Goal: Information Seeking & Learning: Check status

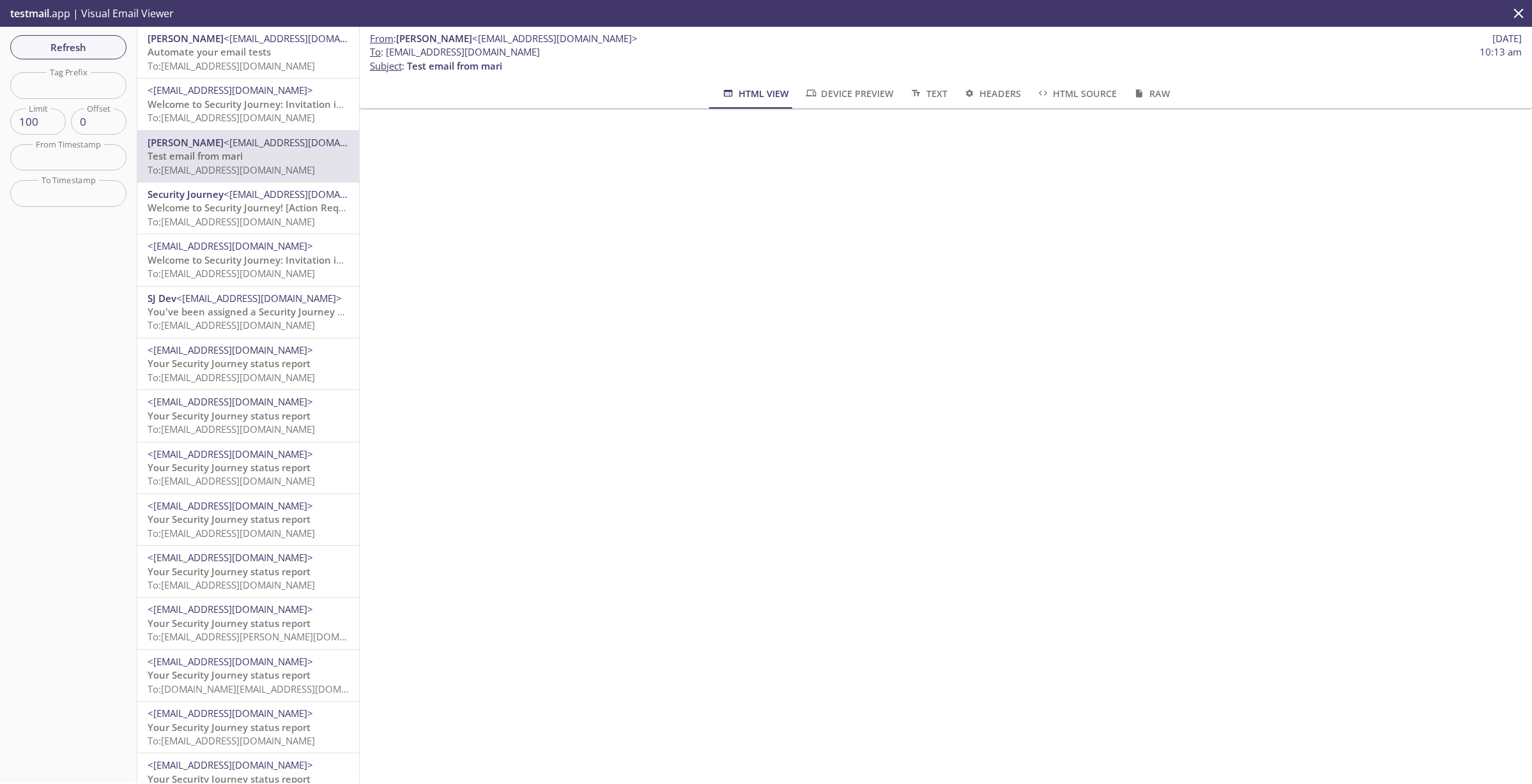
click at [233, 60] on span "To: [EMAIL_ADDRESS][DOMAIN_NAME]" at bounding box center [231, 65] width 167 height 13
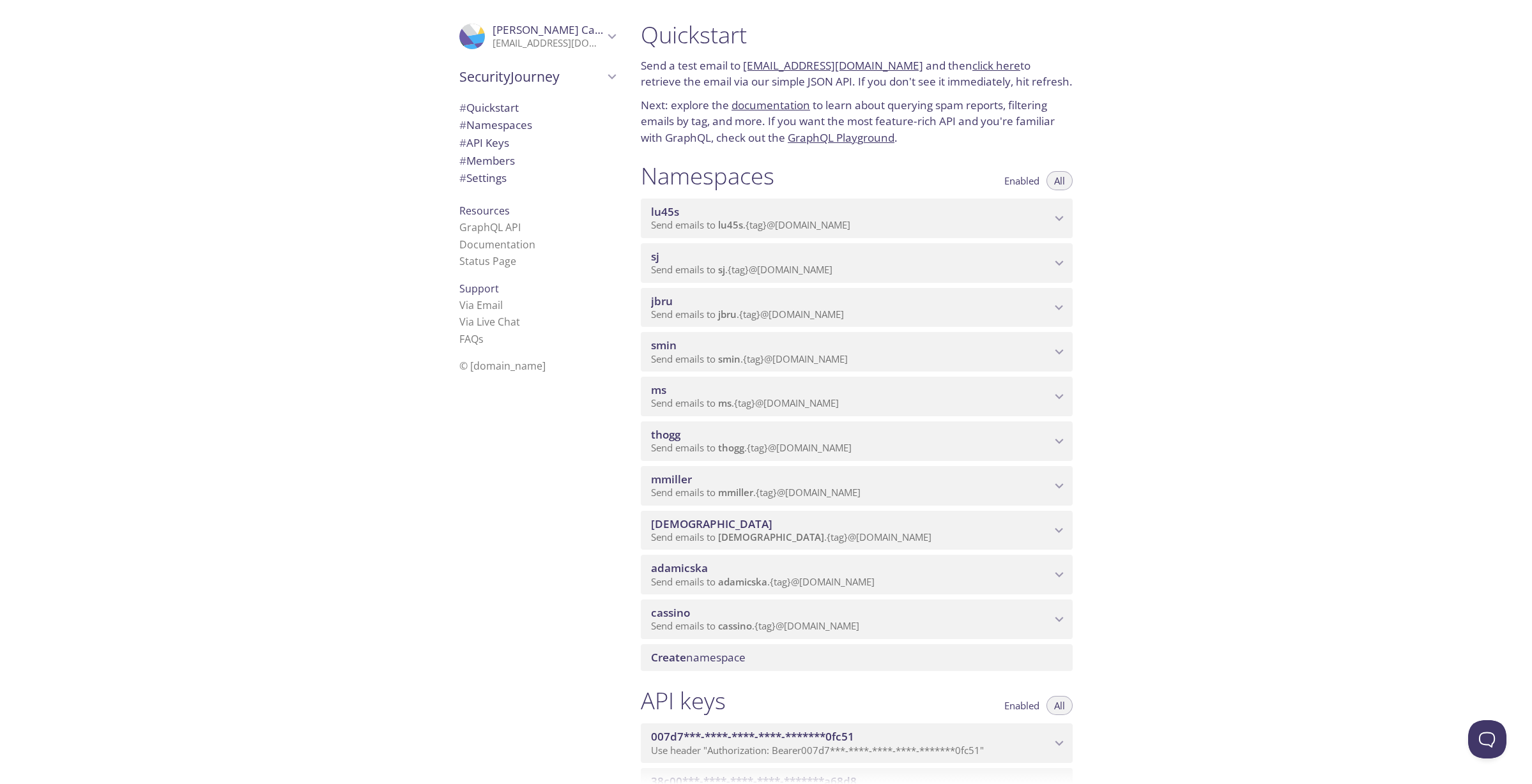
click at [1030, 351] on span "smin" at bounding box center [850, 345] width 400 height 14
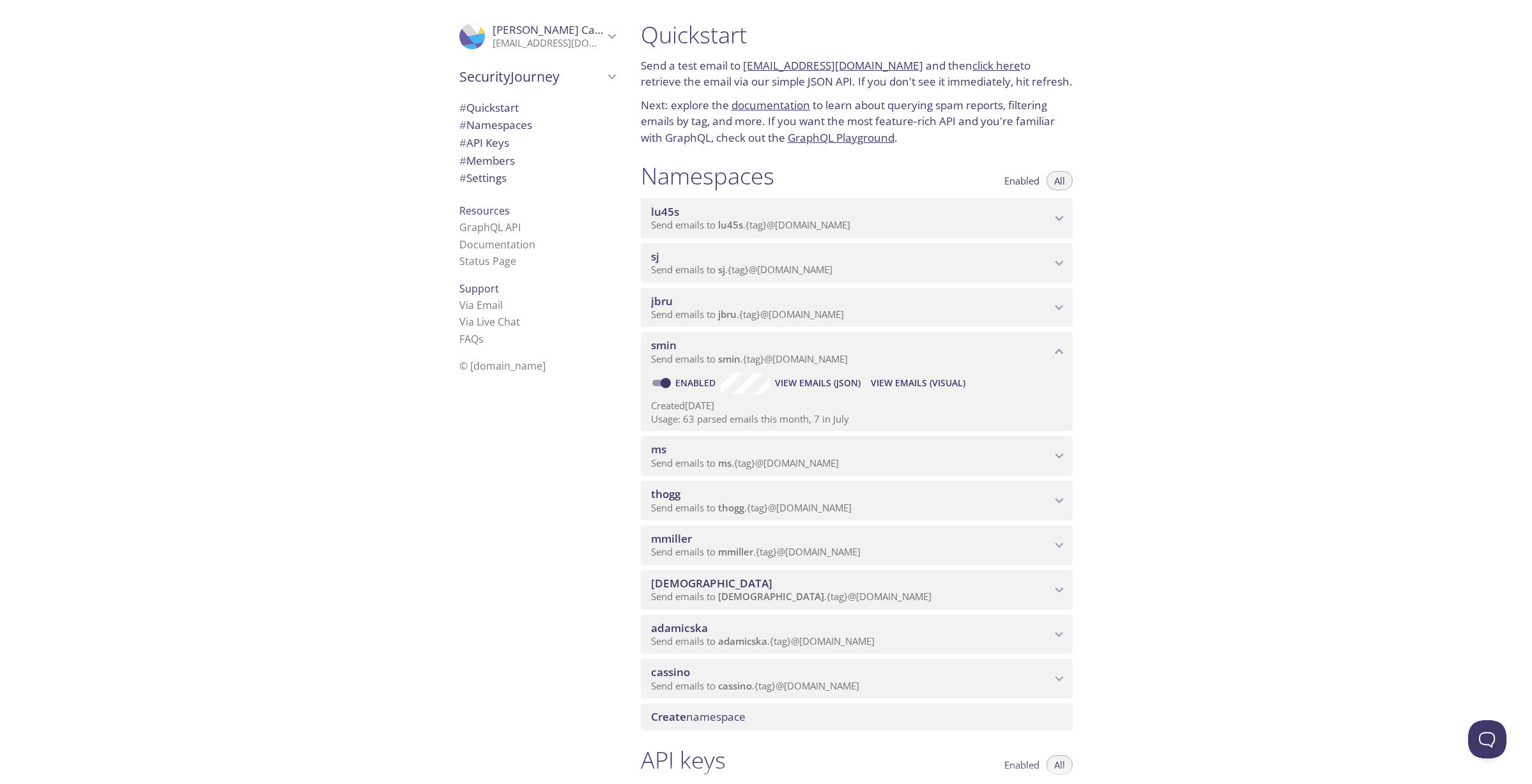
click at [925, 381] on span "View Emails (Visual)" at bounding box center [917, 383] width 95 height 15
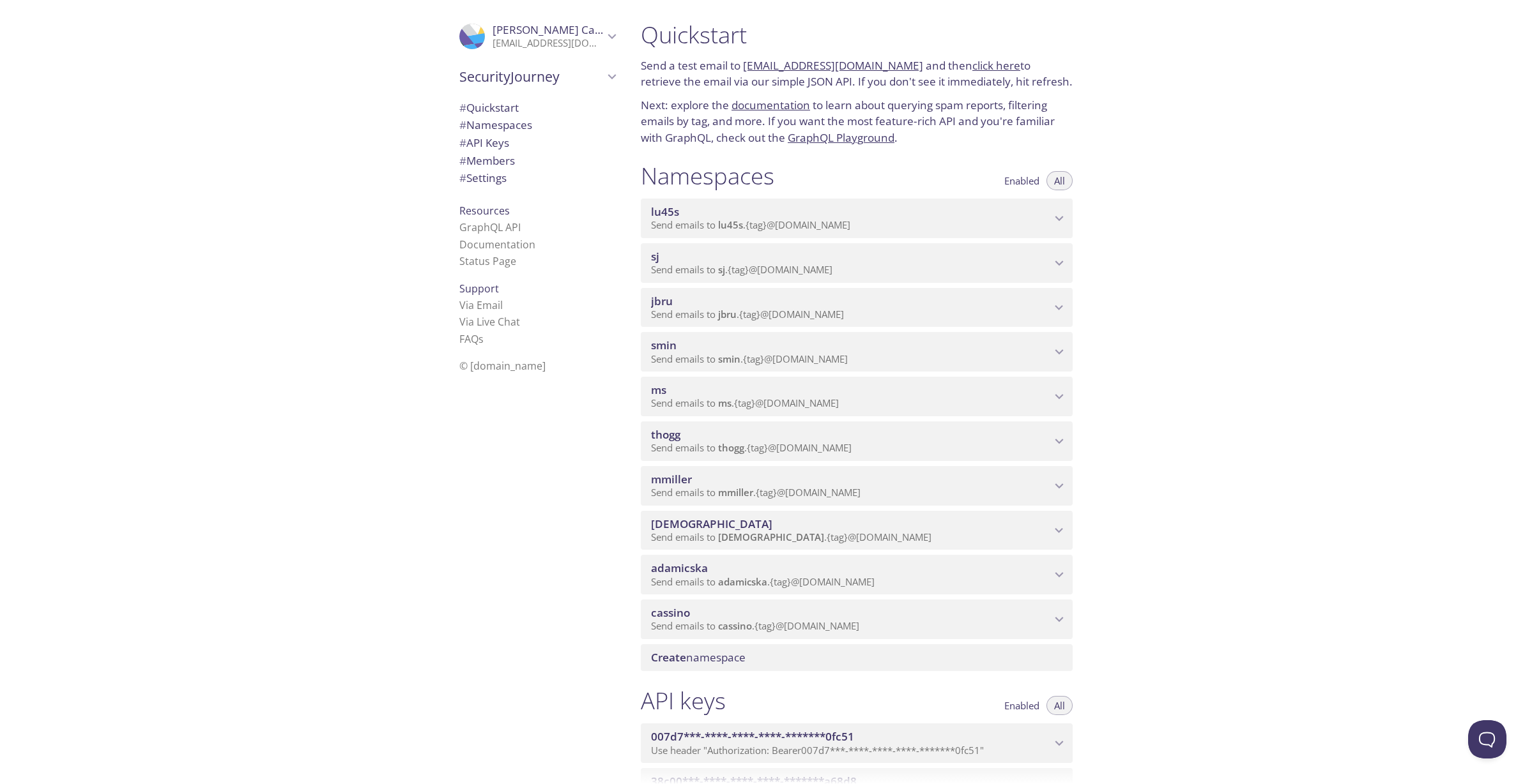
click at [926, 627] on p "Send emails to cassino . {tag} @inbox.testmail.app" at bounding box center [850, 626] width 400 height 13
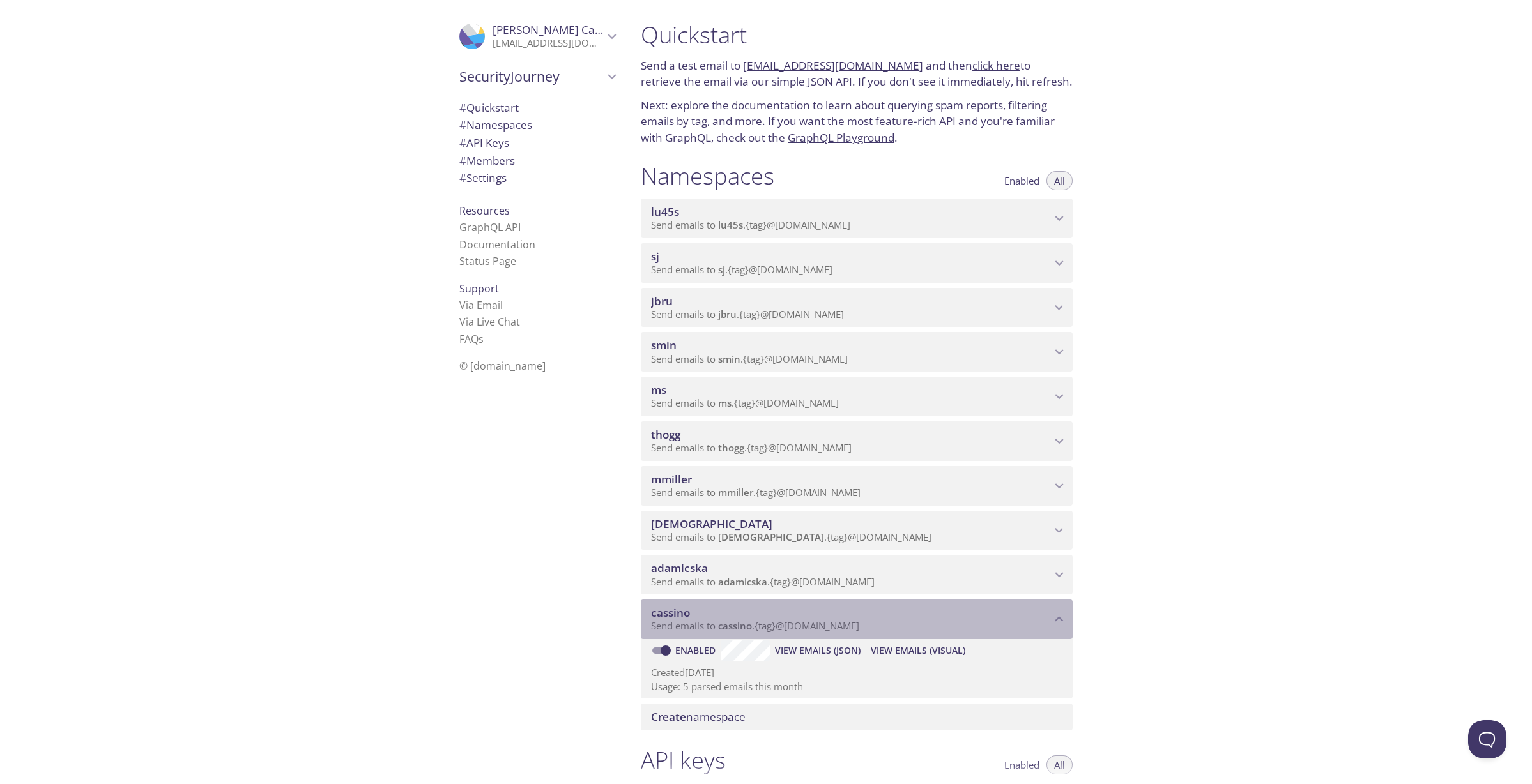
drag, startPoint x: 893, startPoint y: 626, endPoint x: 717, endPoint y: 626, distance: 176.0
click at [717, 626] on p "Send emails to cassino . {tag} @inbox.testmail.app" at bounding box center [850, 626] width 400 height 13
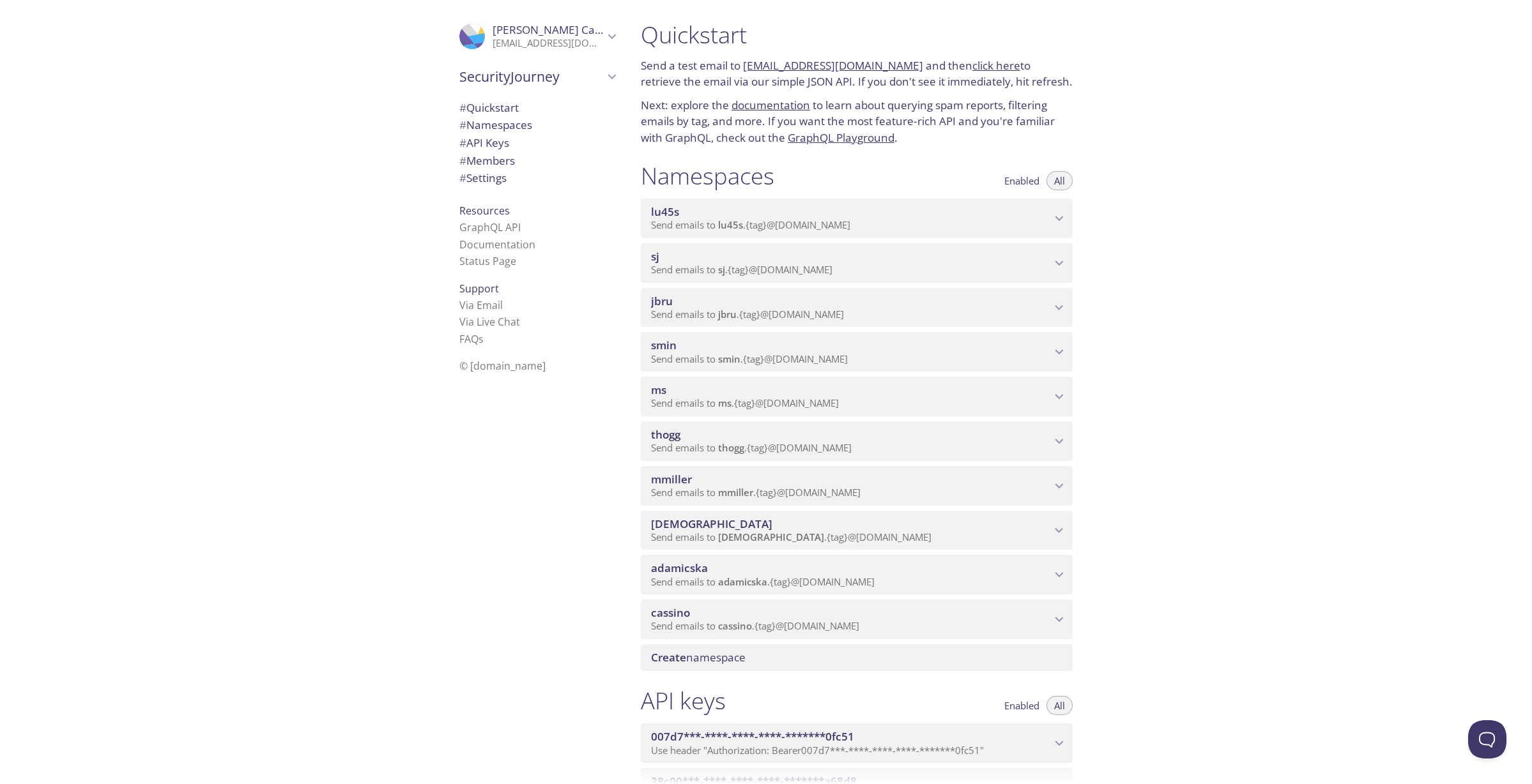
click at [899, 615] on span "cassino" at bounding box center [850, 613] width 400 height 14
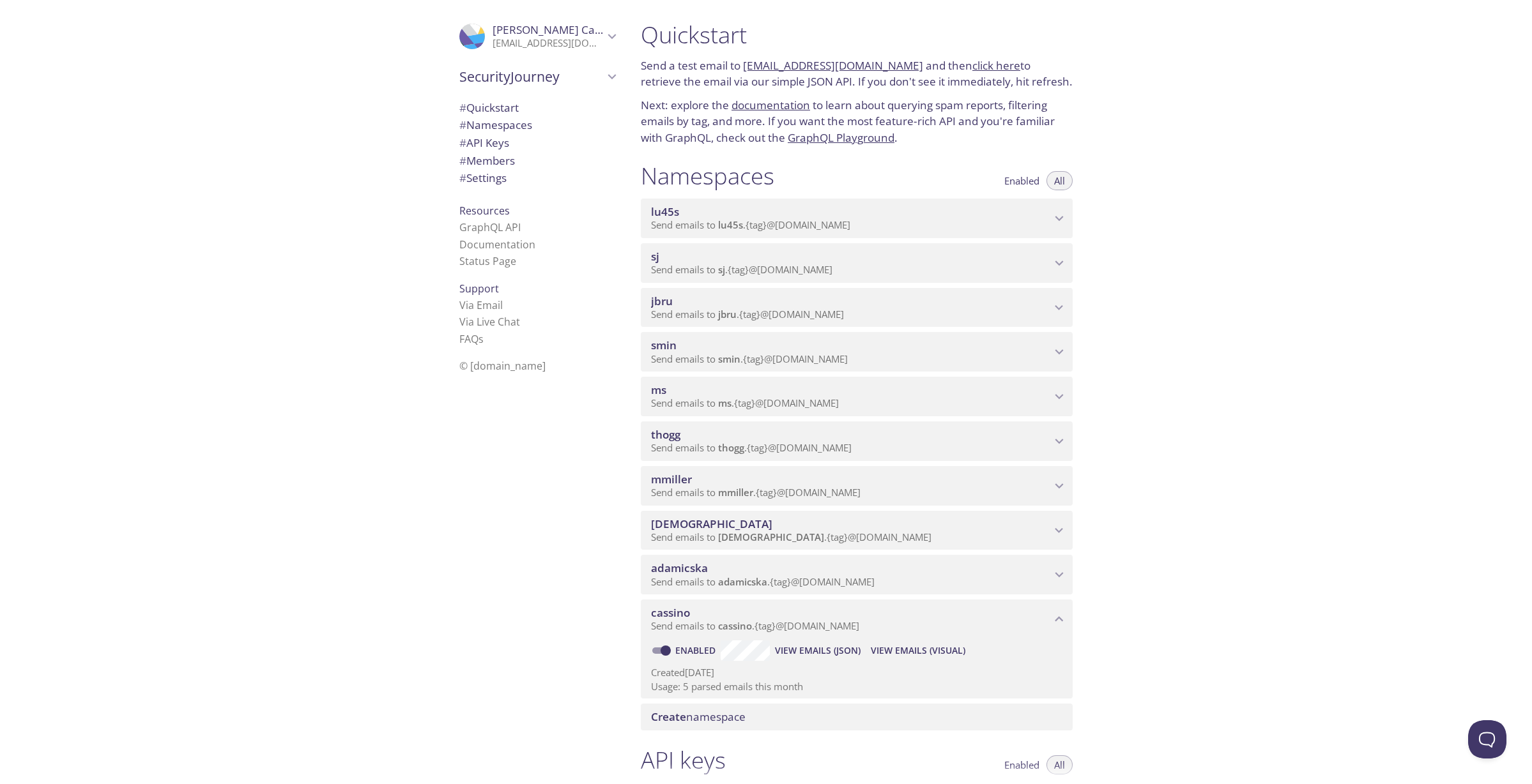
click at [1234, 636] on div "Quickstart Send a test email to lu45s.test@inbox.testmail.app and then click he…" at bounding box center [1081, 392] width 901 height 784
click at [939, 648] on span "View Emails (Visual)" at bounding box center [917, 650] width 95 height 15
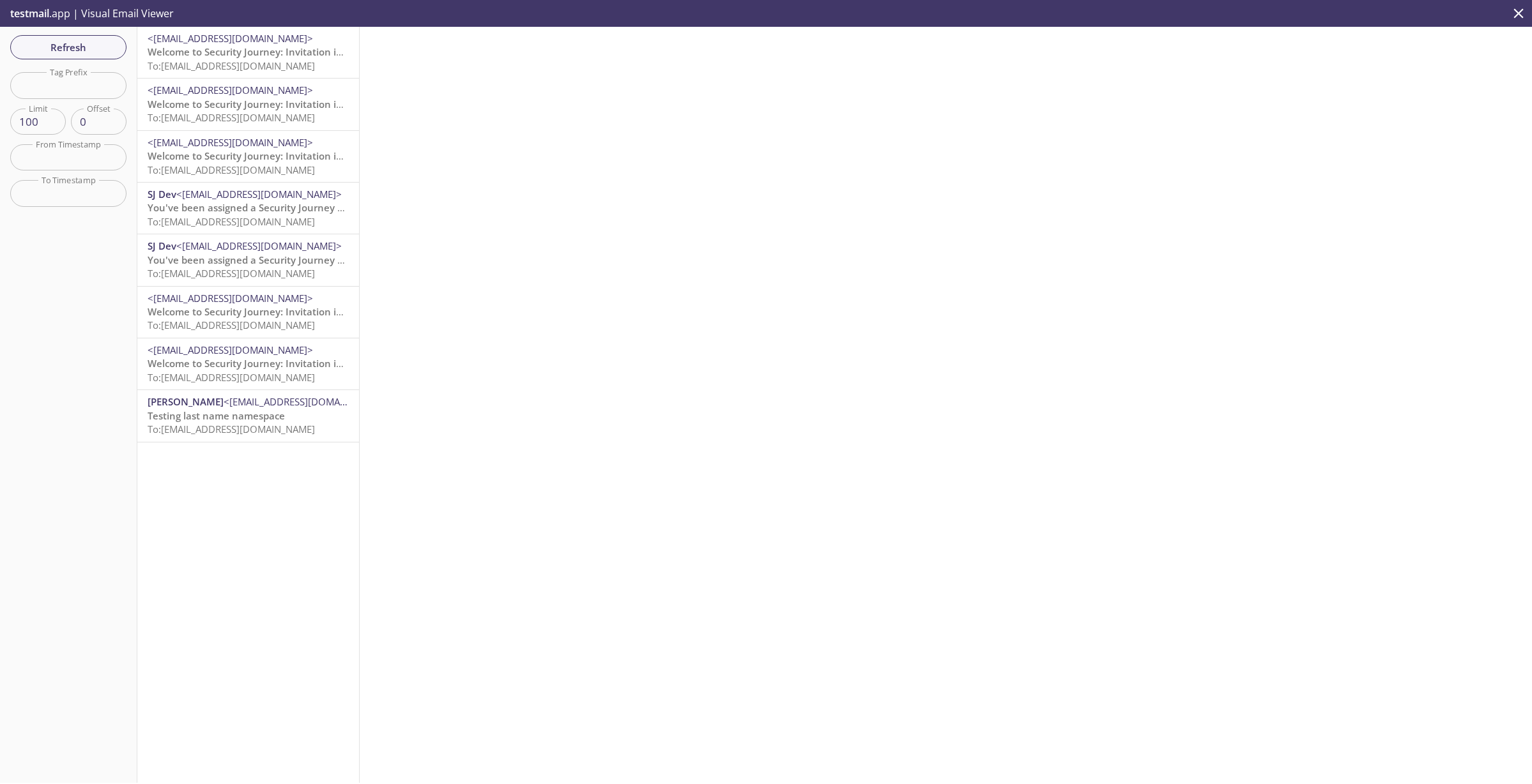
click at [197, 52] on span "Welcome to Security Journey: Invitation instructions" at bounding box center [268, 52] width 241 height 13
